Goal: Transaction & Acquisition: Book appointment/travel/reservation

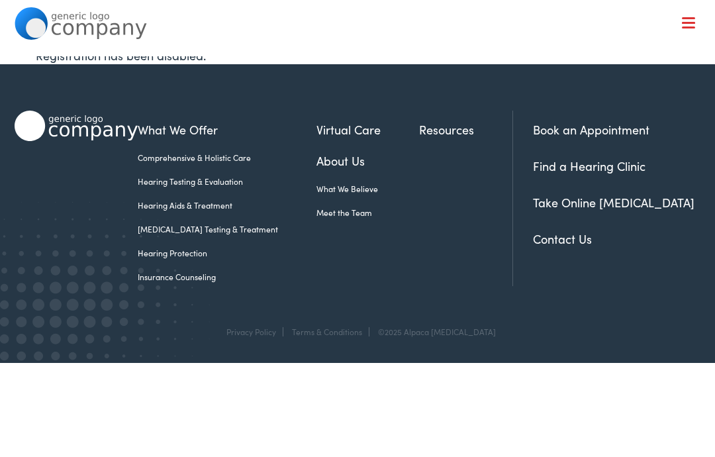
click at [574, 134] on link "Book an Appointment" at bounding box center [591, 129] width 116 height 17
click at [576, 132] on link "Book an Appointment" at bounding box center [591, 129] width 116 height 17
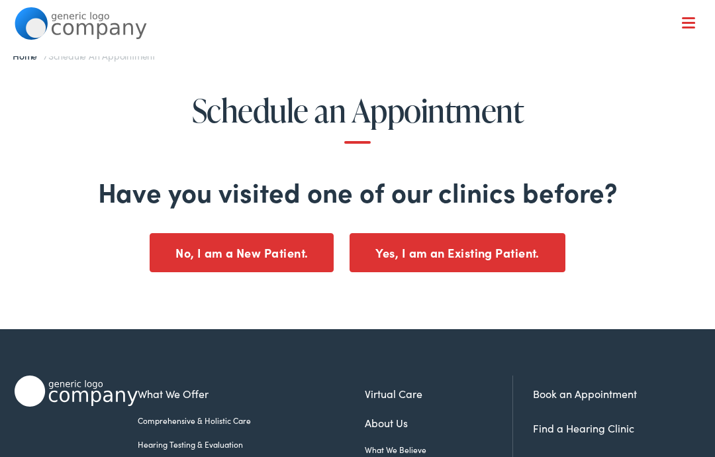
click at [236, 255] on button "No, I am a New Patient." at bounding box center [242, 252] width 184 height 39
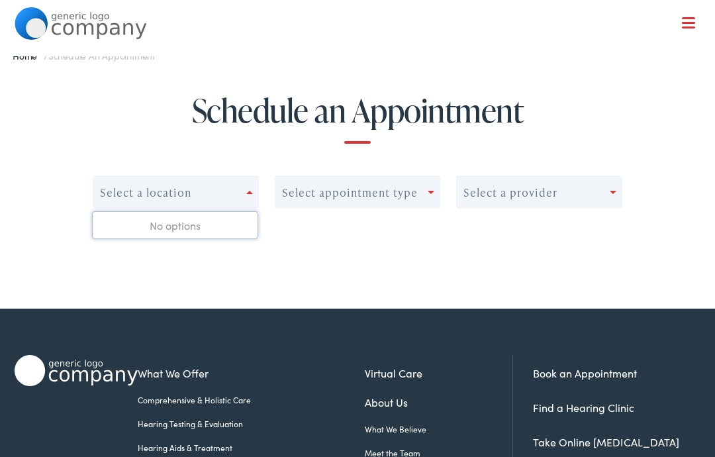
click at [140, 147] on div "Schedule an Appointment 0 results available. Use Up and Down to choose options,…" at bounding box center [357, 178] width 715 height 170
click at [118, 140] on h1 "Schedule an Appointment" at bounding box center [357, 119] width 658 height 52
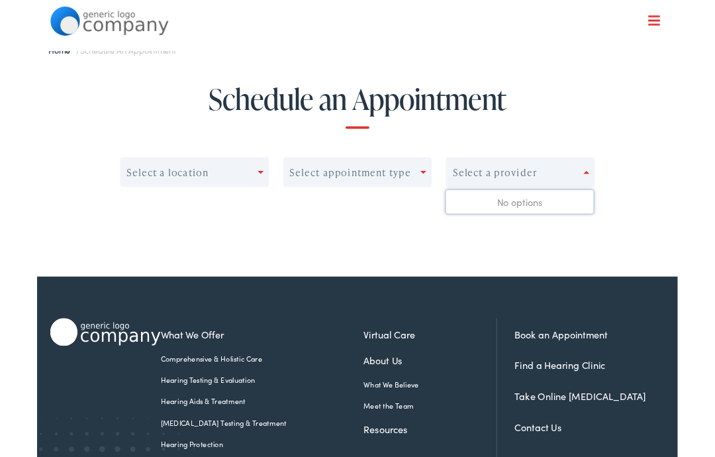
click at [87, 142] on h1 "Schedule an Appointment" at bounding box center [357, 119] width 658 height 52
click at [28, 164] on div "Schedule an Appointment Select a location Select appointment type Select a prov…" at bounding box center [357, 178] width 715 height 170
